Goal: Task Accomplishment & Management: Use online tool/utility

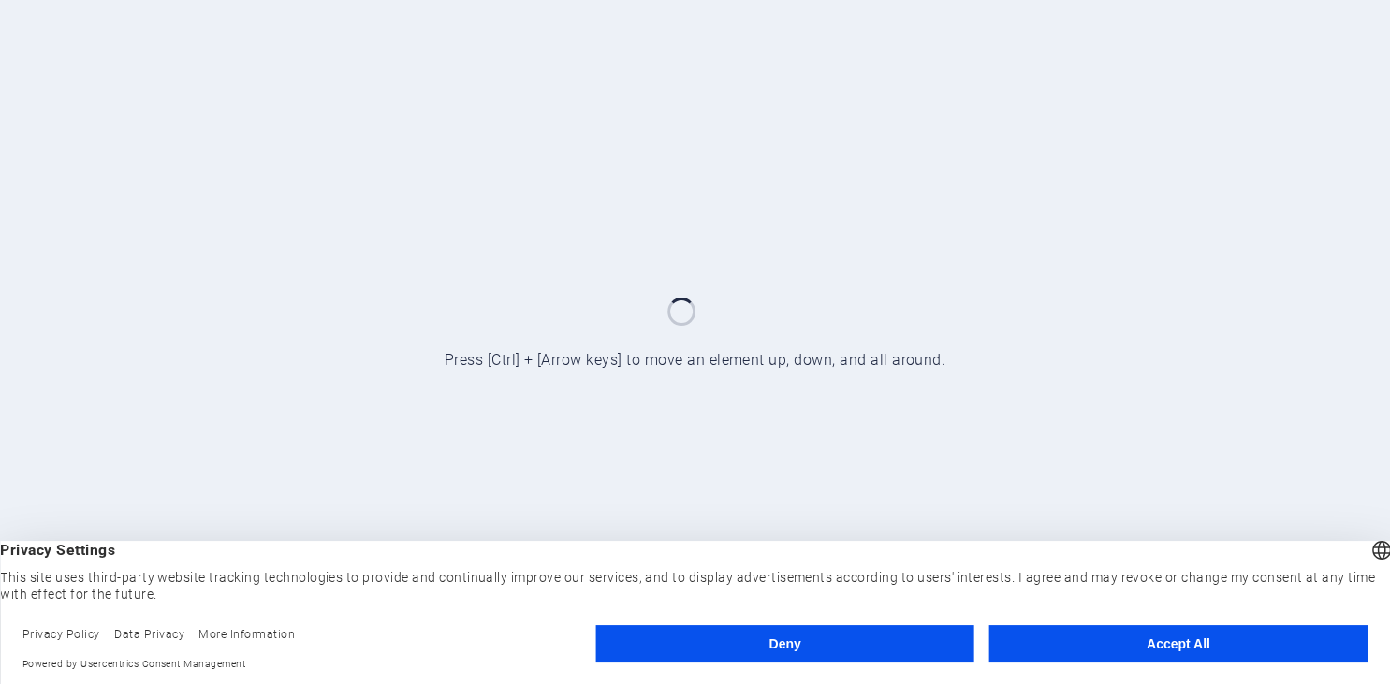
click at [1194, 657] on button "Accept All" at bounding box center [1179, 643] width 378 height 37
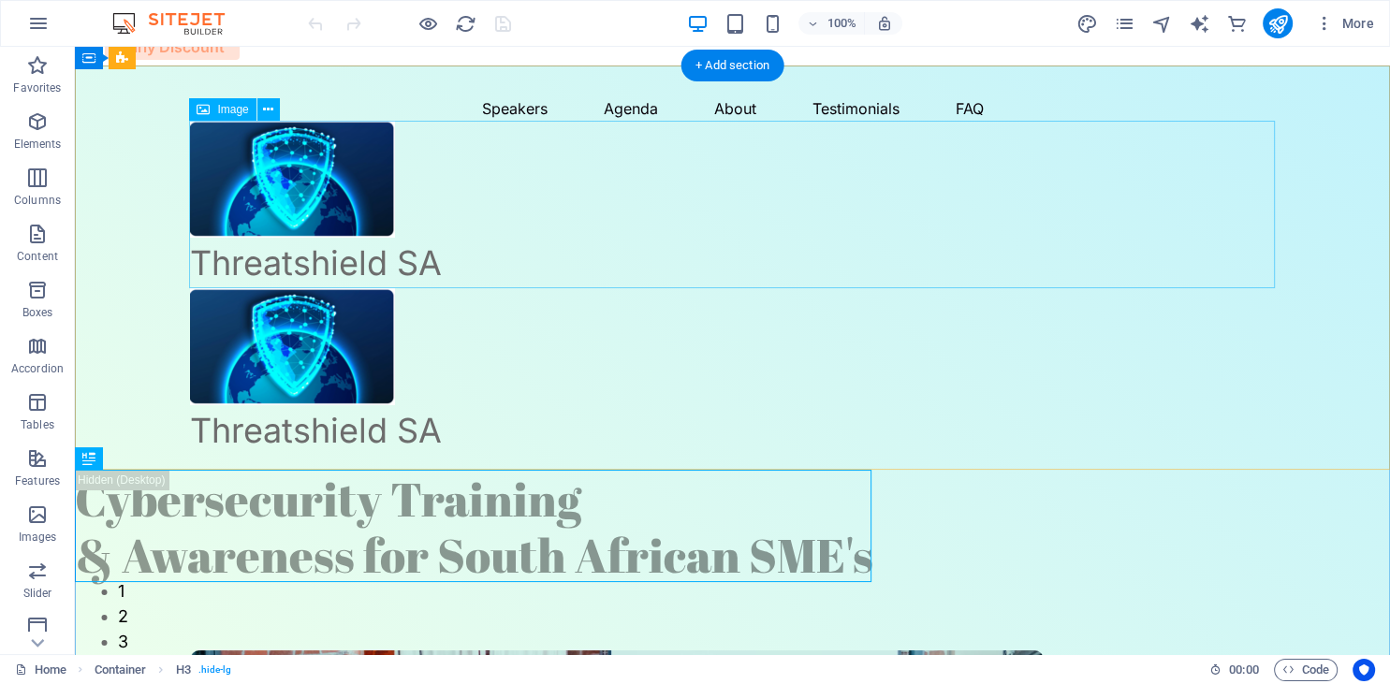
click at [796, 200] on figure "Threatshield SA" at bounding box center [733, 205] width 1086 height 168
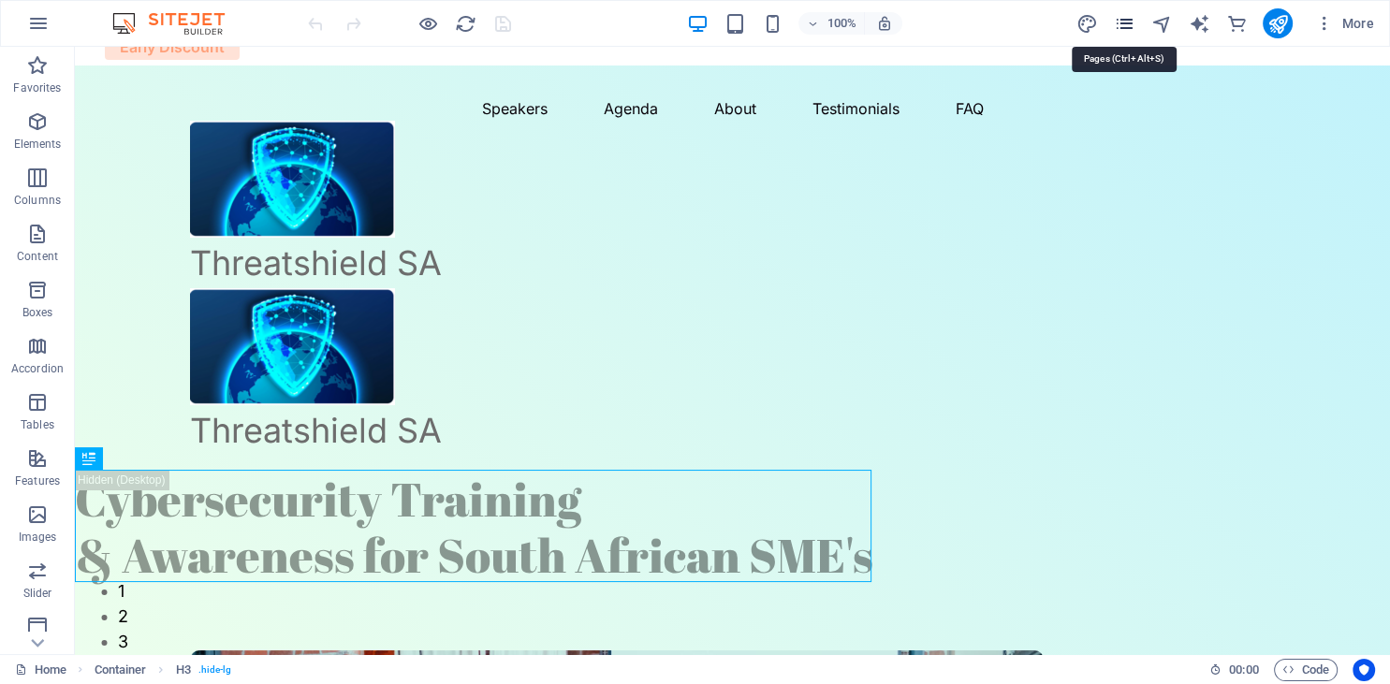
click at [1124, 32] on icon "pages" at bounding box center [1124, 24] width 22 height 22
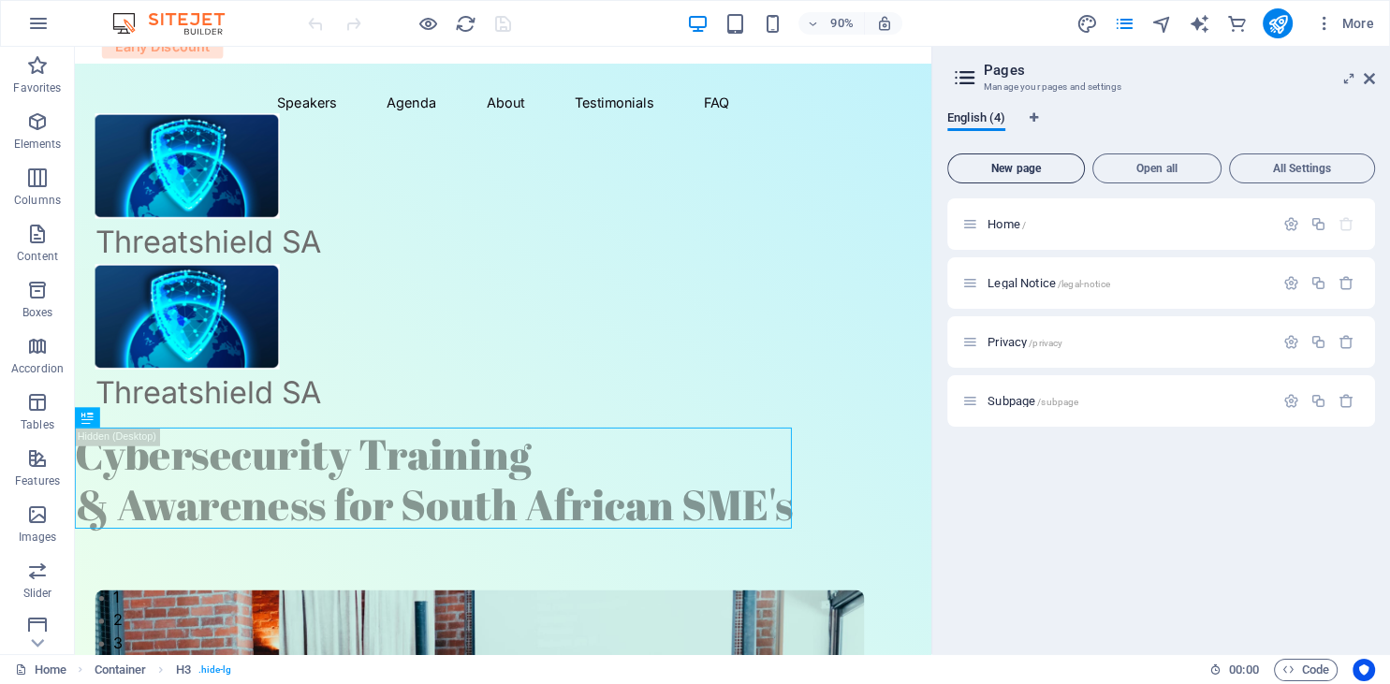
click at [1028, 164] on span "New page" at bounding box center [1016, 168] width 121 height 11
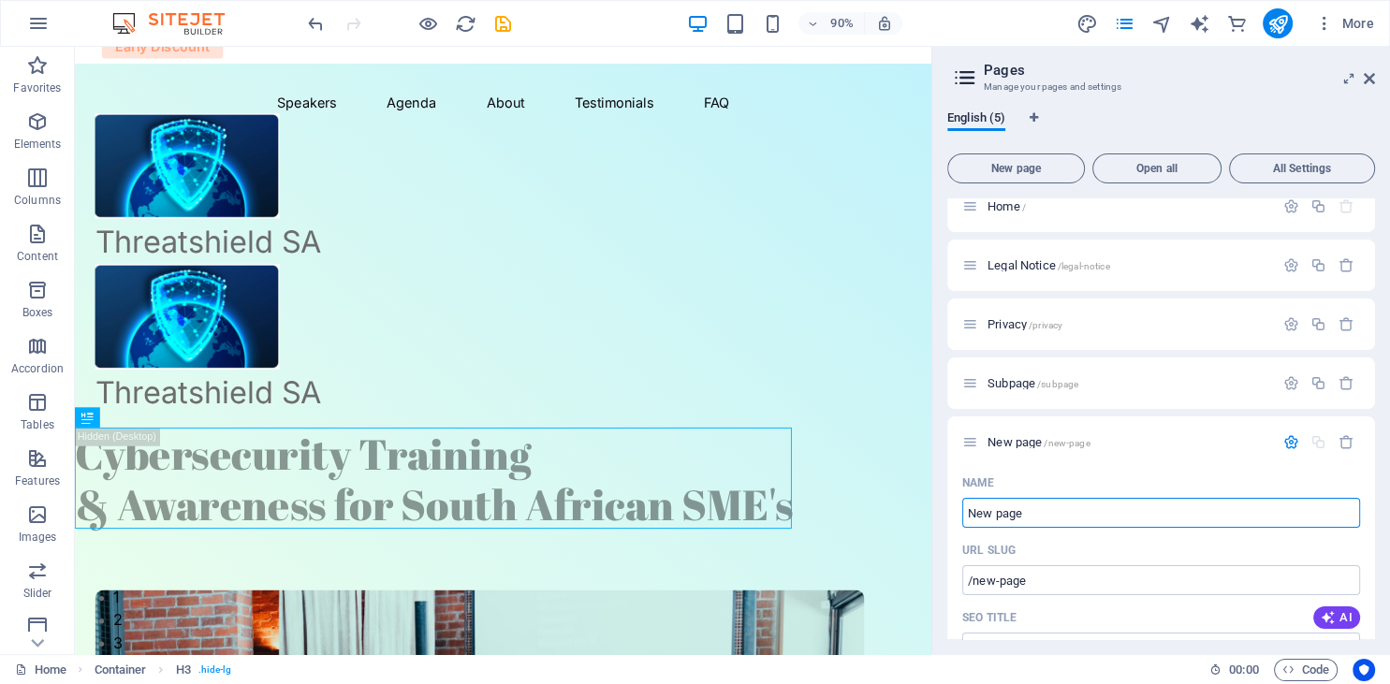
scroll to position [16, 0]
click at [43, 242] on icon "button" at bounding box center [37, 234] width 22 height 22
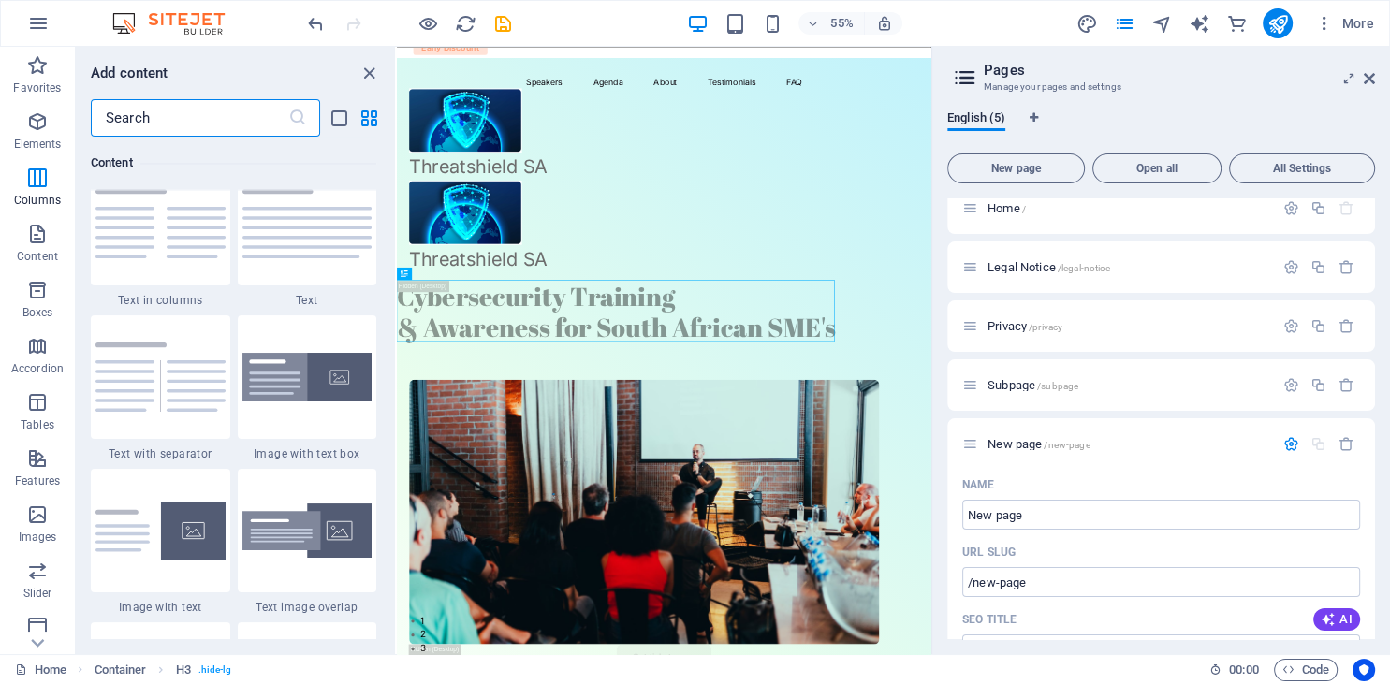
scroll to position [3274, 0]
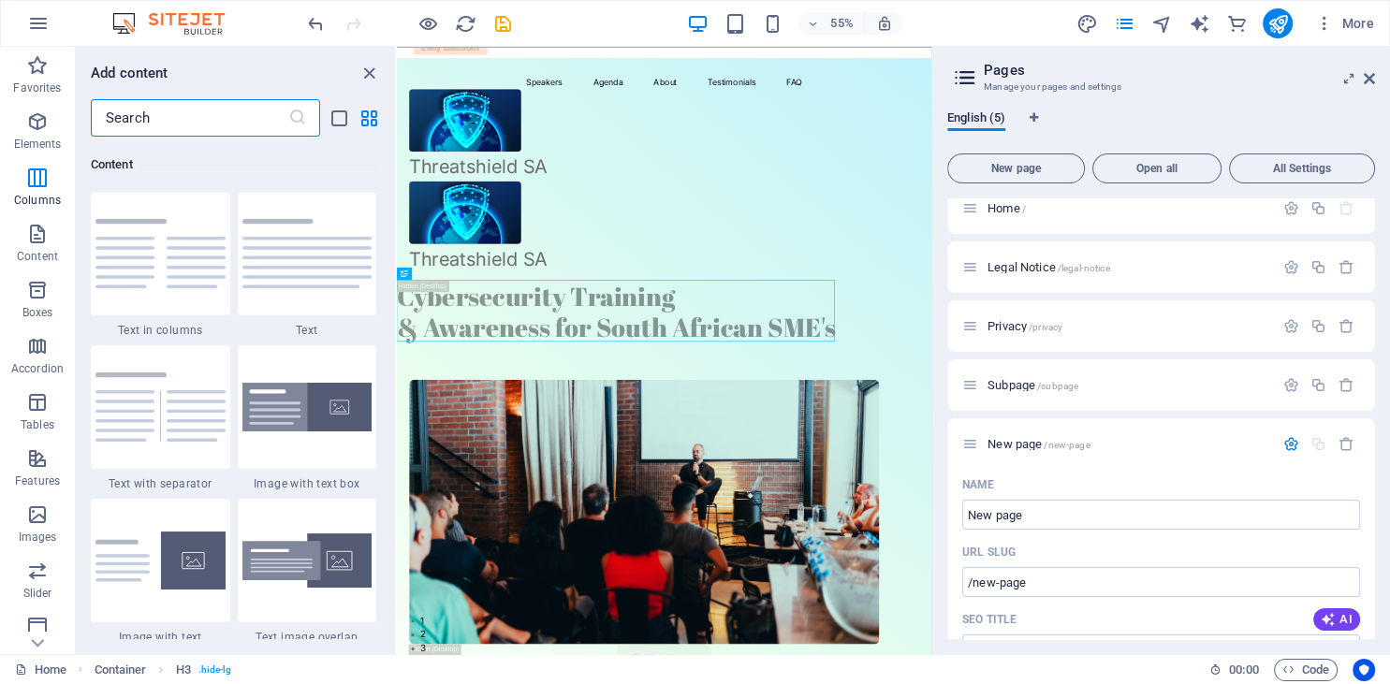
click at [215, 133] on input "text" at bounding box center [190, 117] width 198 height 37
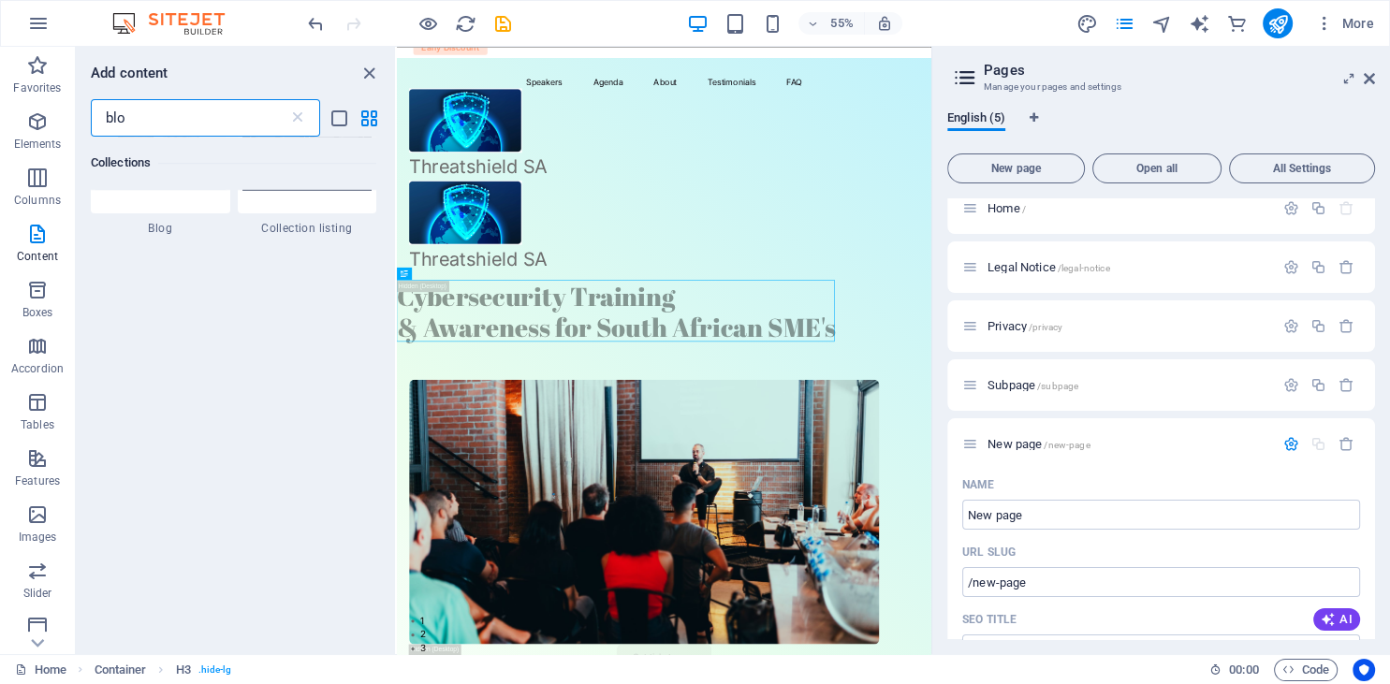
scroll to position [0, 0]
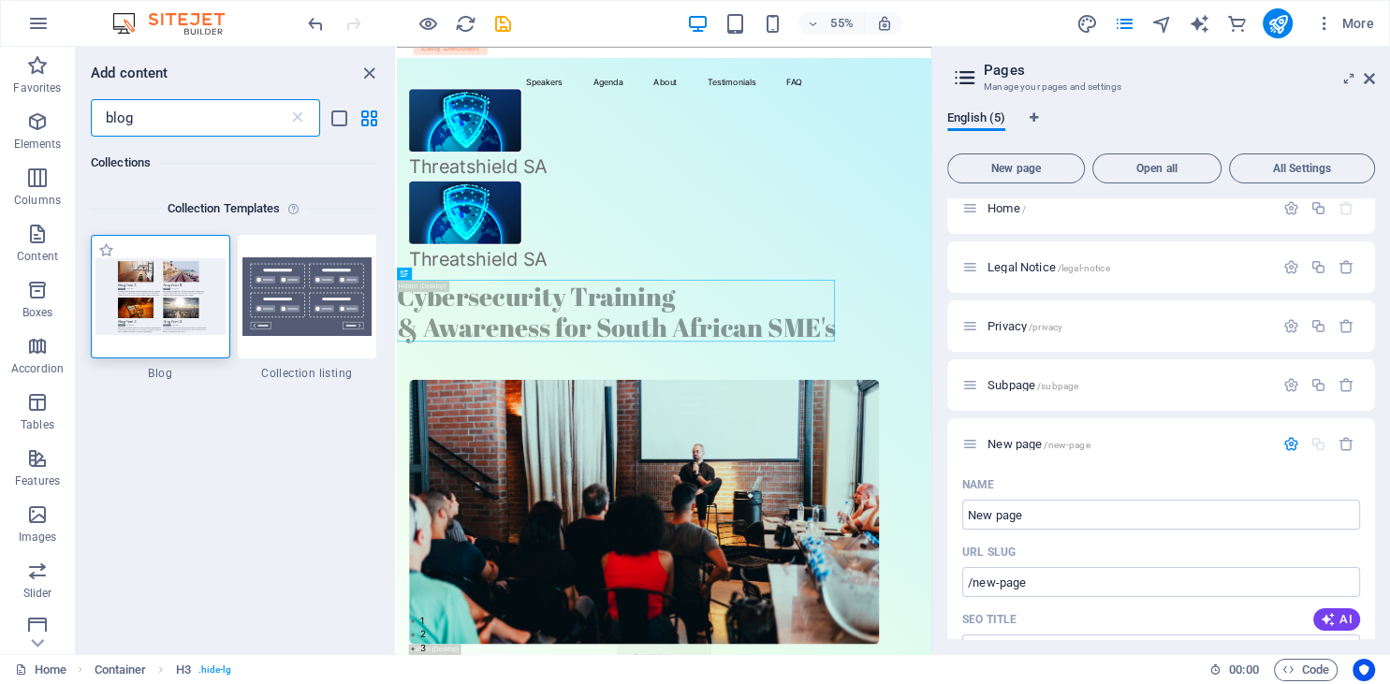
type input "blog"
click at [189, 296] on img at bounding box center [161, 296] width 130 height 76
click at [189, 294] on img at bounding box center [161, 296] width 130 height 76
click at [133, 283] on img at bounding box center [161, 296] width 130 height 76
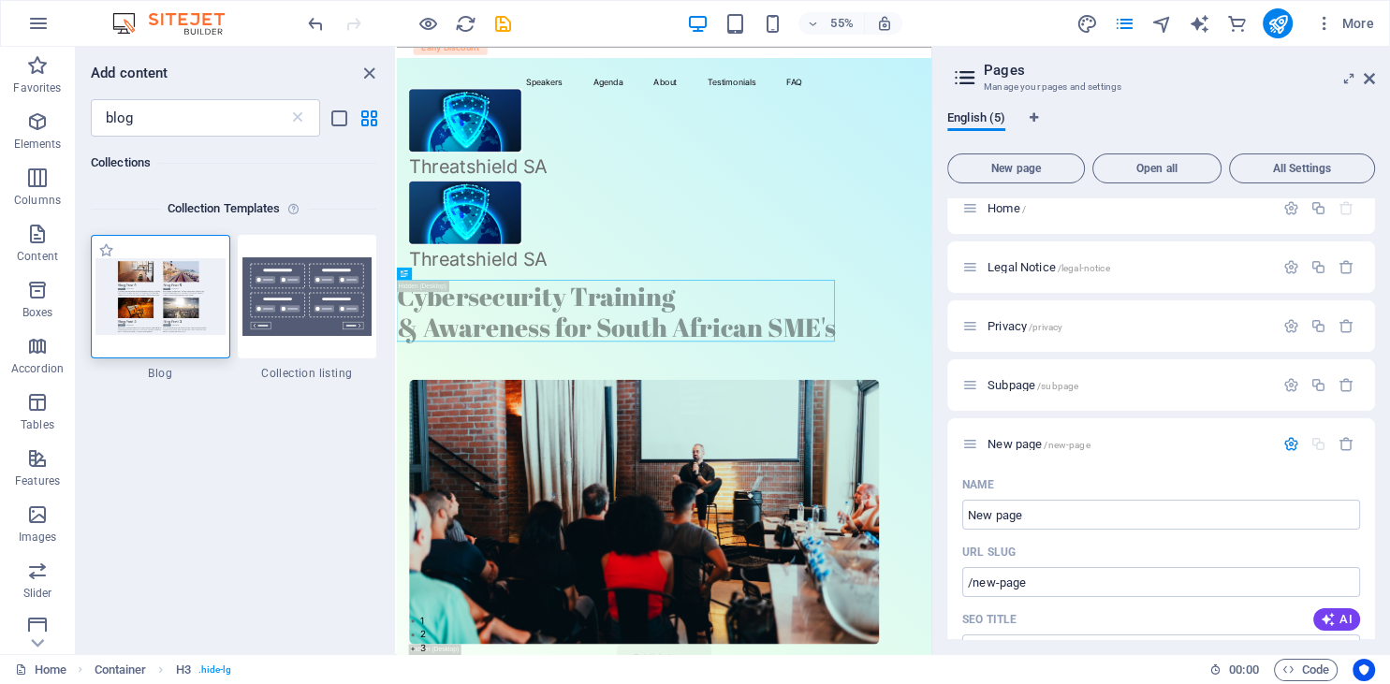
click at [133, 283] on img at bounding box center [161, 296] width 130 height 76
click at [158, 266] on img at bounding box center [161, 296] width 130 height 76
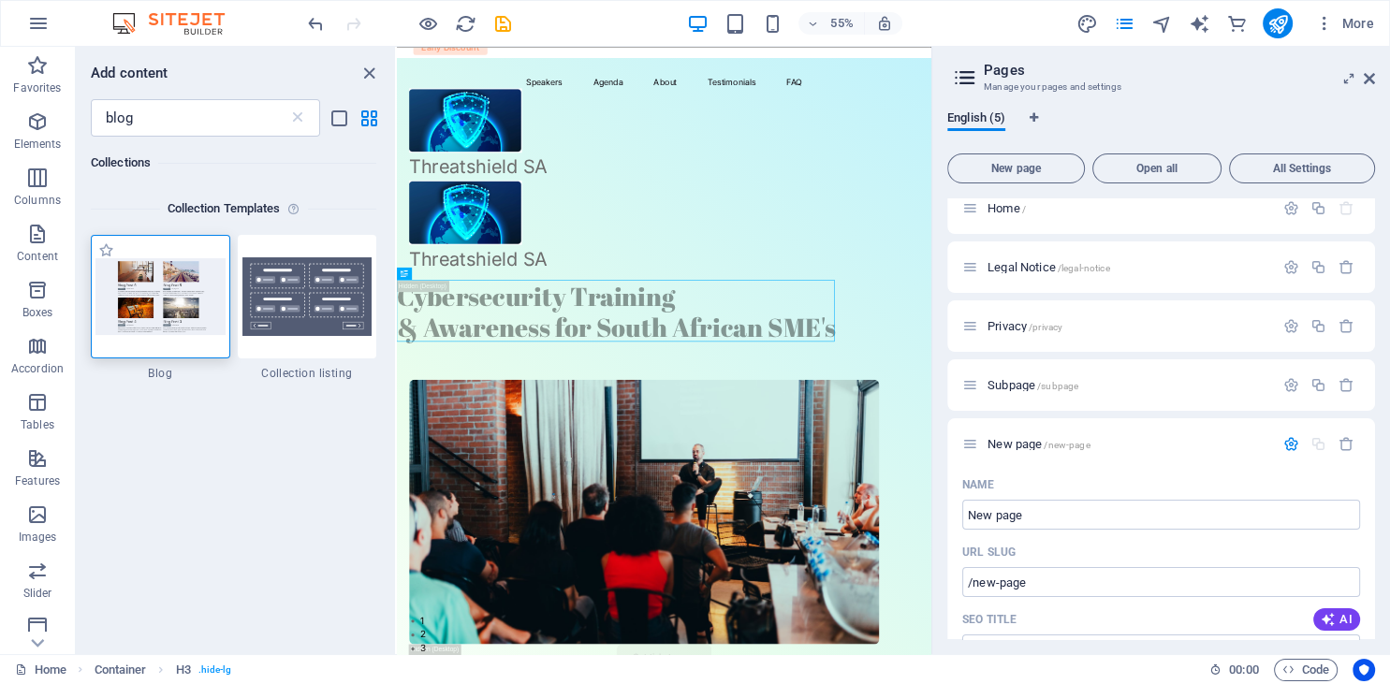
click at [195, 332] on img at bounding box center [161, 296] width 130 height 76
click at [183, 318] on img at bounding box center [161, 296] width 130 height 76
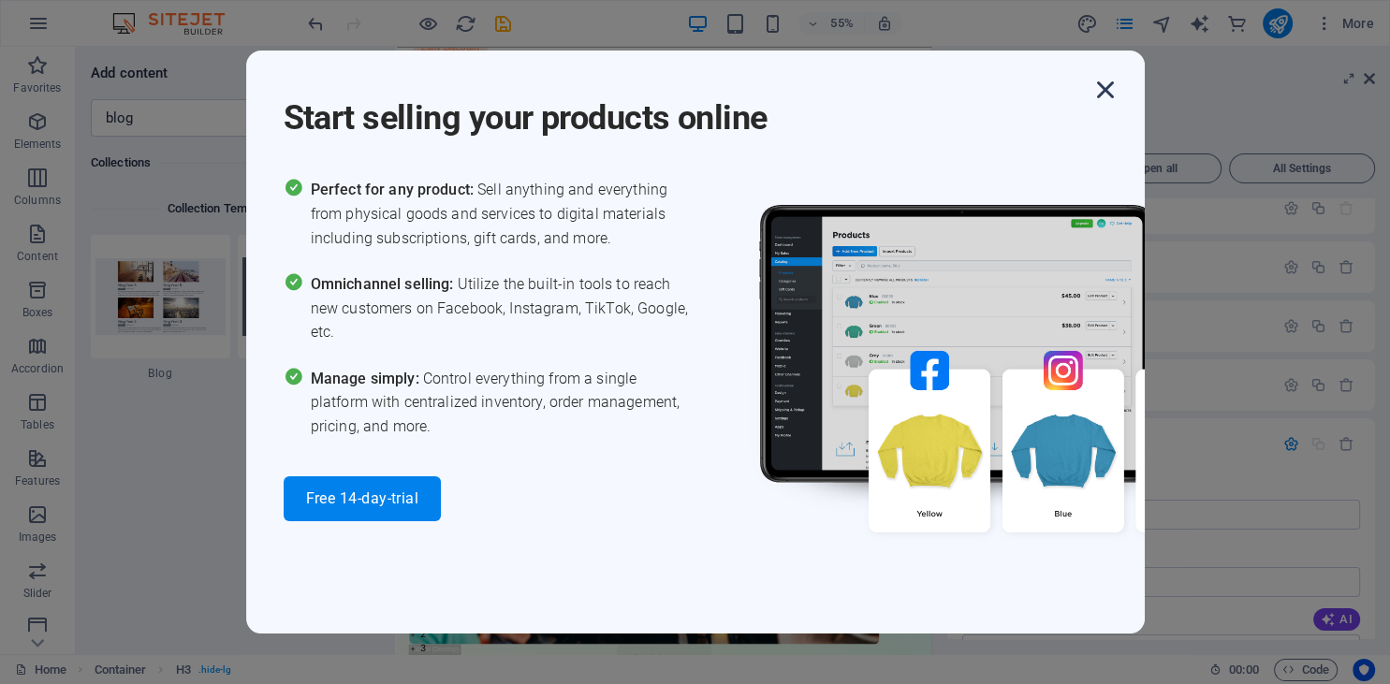
click at [1096, 98] on icon "button" at bounding box center [1106, 90] width 34 height 34
